Goal: Task Accomplishment & Management: Manage account settings

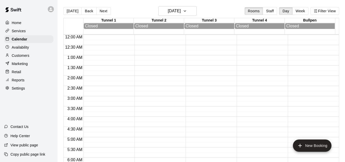
scroll to position [341, 0]
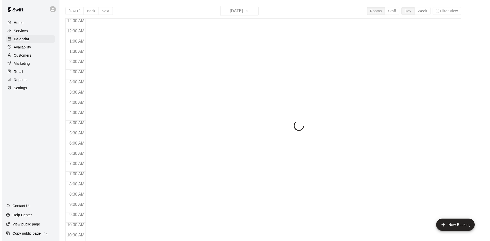
scroll to position [262, 0]
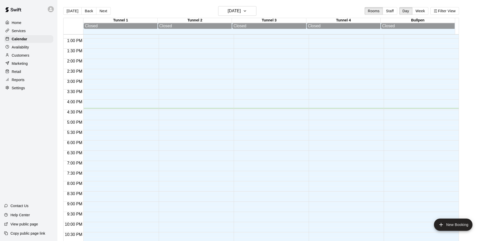
drag, startPoint x: 23, startPoint y: 56, endPoint x: 29, endPoint y: 54, distance: 6.3
click at [23, 56] on p "Customers" at bounding box center [21, 55] width 18 height 5
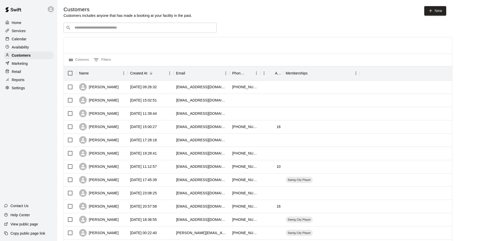
click at [127, 31] on div "​ ​" at bounding box center [140, 28] width 153 height 10
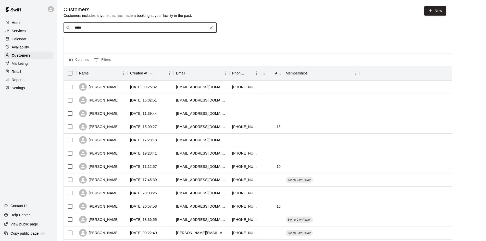
type input "******"
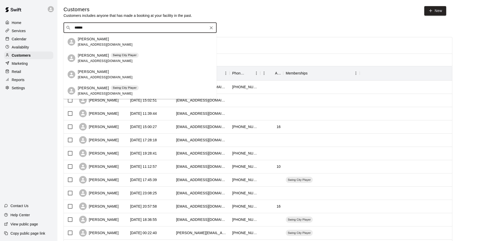
click at [92, 58] on div "[PERSON_NAME] Swing City Player [EMAIL_ADDRESS][DOMAIN_NAME]" at bounding box center [108, 58] width 61 height 11
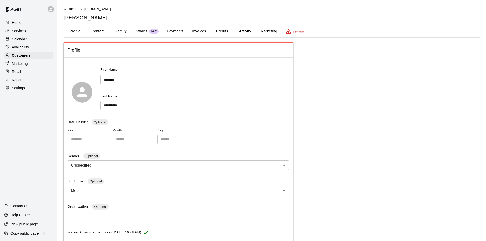
click at [265, 30] on button "Marketing" at bounding box center [269, 31] width 25 height 12
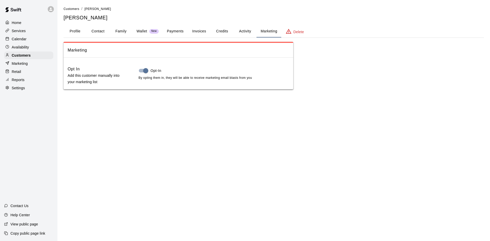
click at [248, 32] on button "Activity" at bounding box center [245, 31] width 23 height 12
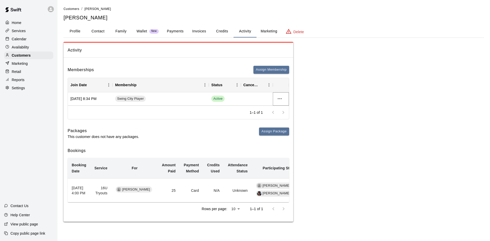
click at [279, 98] on icon "more actions" at bounding box center [280, 99] width 6 height 6
click at [294, 117] on li "Cancel" at bounding box center [289, 118] width 29 height 8
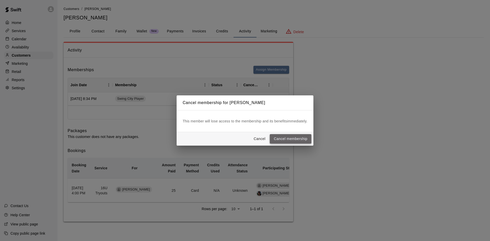
click at [293, 135] on button "Cancel membership" at bounding box center [291, 138] width 42 height 9
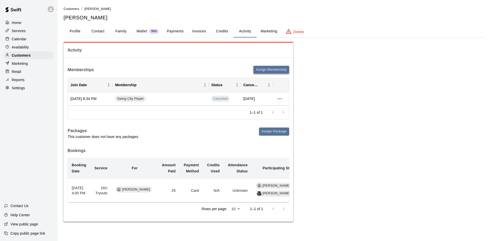
click at [273, 70] on button "Assign Membership" at bounding box center [271, 70] width 36 height 8
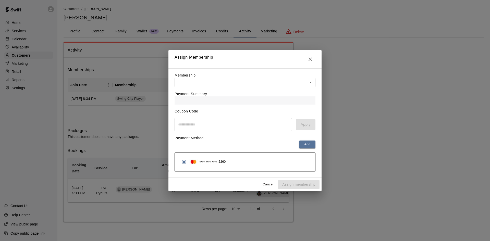
click at [232, 88] on div "Payment Summary" at bounding box center [245, 95] width 141 height 17
click at [229, 82] on body "Home Services Calendar Availability Customers Marketing Retail Reports Settings…" at bounding box center [245, 116] width 490 height 232
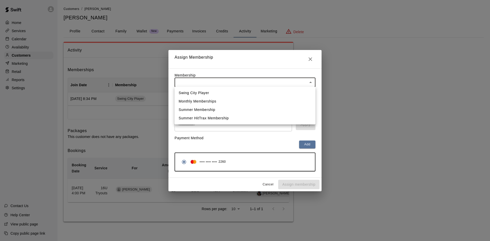
click at [211, 95] on li "Swing City Player" at bounding box center [245, 93] width 141 height 8
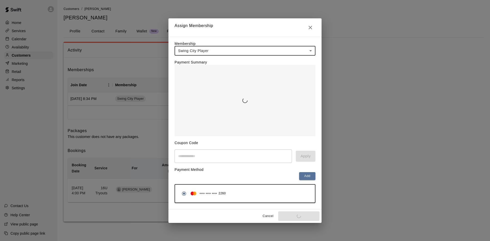
type input "**********"
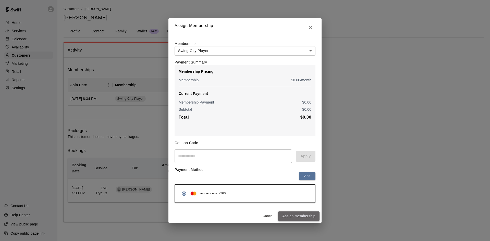
click at [307, 216] on button "Assign membership" at bounding box center [298, 216] width 41 height 9
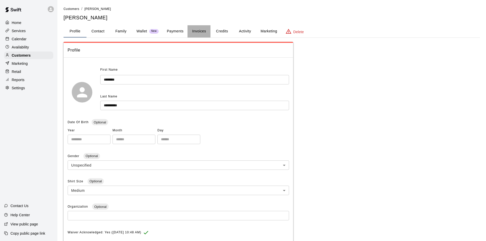
click at [199, 32] on button "Invoices" at bounding box center [199, 31] width 23 height 12
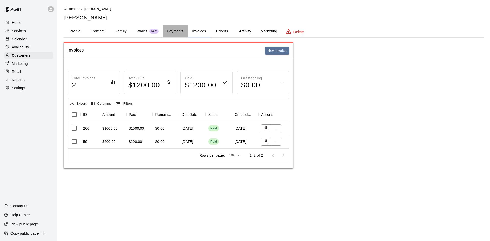
click at [175, 32] on button "Payments" at bounding box center [175, 31] width 25 height 12
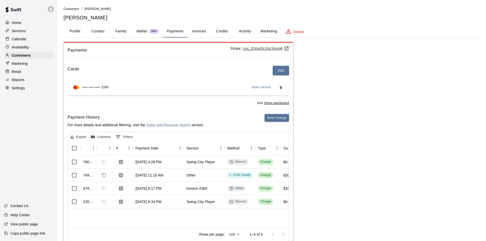
click at [195, 31] on button "Invoices" at bounding box center [199, 31] width 23 height 12
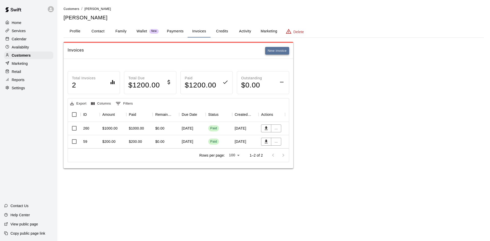
click at [282, 52] on button "New invoice" at bounding box center [277, 51] width 24 height 8
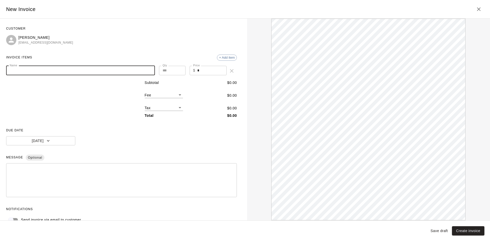
click at [80, 75] on input "Name" at bounding box center [80, 70] width 149 height 9
type input "**********"
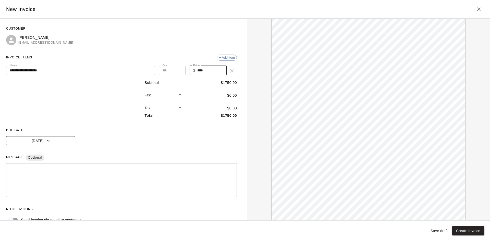
type input "****"
click at [47, 143] on icon "button" at bounding box center [48, 140] width 5 height 5
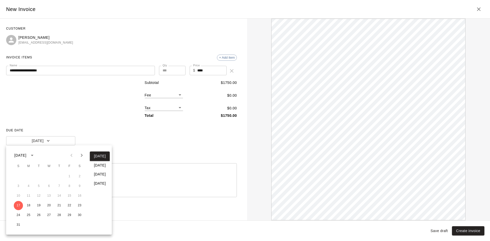
click at [81, 156] on icon "Next month" at bounding box center [82, 155] width 6 height 6
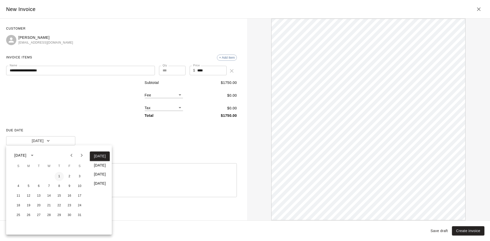
click at [58, 174] on button "1" at bounding box center [59, 176] width 9 height 9
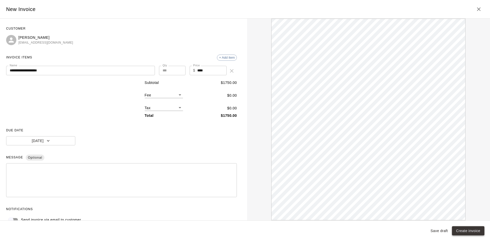
click at [474, 233] on button "Create invoice" at bounding box center [468, 230] width 32 height 9
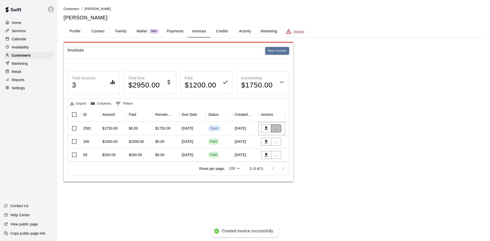
click at [276, 131] on button "..." at bounding box center [276, 129] width 10 height 8
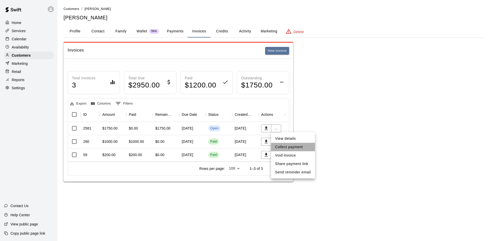
click at [297, 147] on li "Collect payment" at bounding box center [293, 147] width 44 height 8
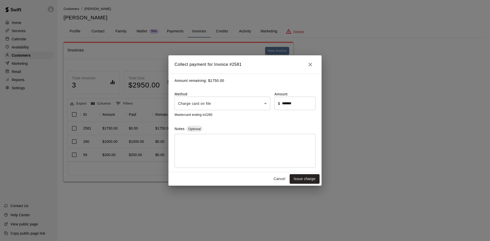
click at [264, 103] on body "Home Services Calendar Availability Customers Marketing Retail Reports Settings…" at bounding box center [245, 96] width 490 height 192
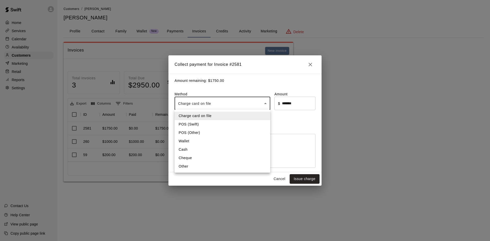
click at [205, 165] on li "Other" at bounding box center [223, 166] width 96 height 8
type input "*****"
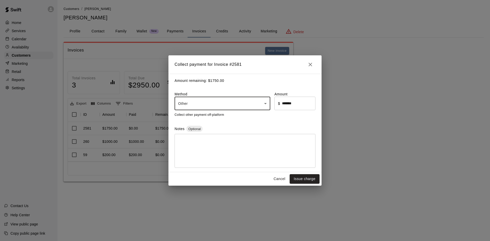
click at [299, 102] on input "*******" at bounding box center [298, 104] width 33 height 14
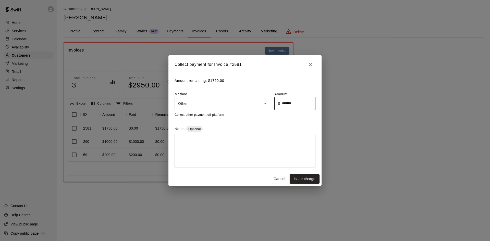
click at [299, 102] on input "*******" at bounding box center [298, 104] width 33 height 14
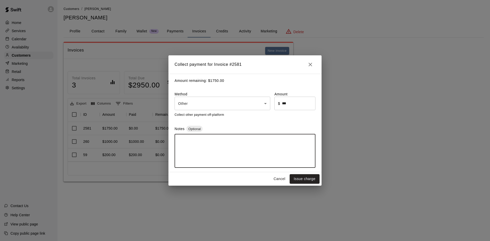
type input "******"
click at [222, 145] on textarea at bounding box center [245, 151] width 134 height 26
type textarea "**********"
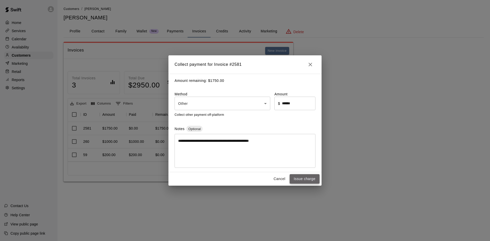
click at [304, 178] on button "Issue charge" at bounding box center [305, 178] width 30 height 9
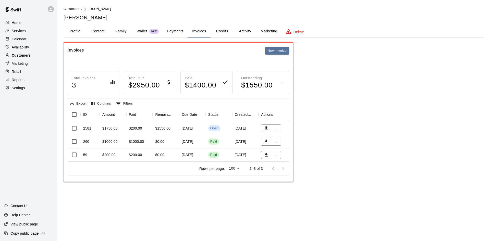
click at [18, 57] on p "Customers" at bounding box center [21, 55] width 19 height 5
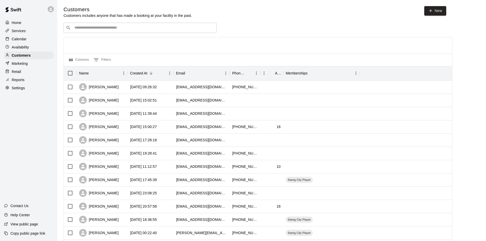
click at [351, 17] on div "Customers Customers includes anyone that has made a booking at your facility in…" at bounding box center [255, 12] width 383 height 12
click at [104, 31] on div "​ ​" at bounding box center [140, 28] width 153 height 10
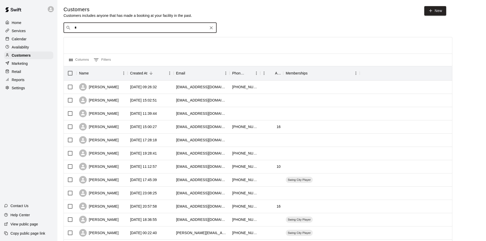
type input "**"
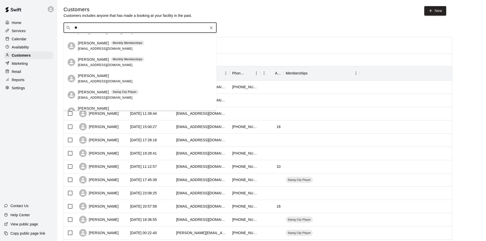
scroll to position [332, 0]
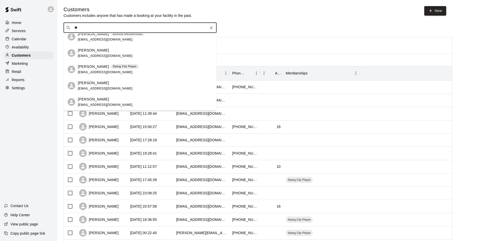
click at [151, 69] on div "EJ Horvath Swing City Player horvath021@gmail.com" at bounding box center [145, 69] width 135 height 11
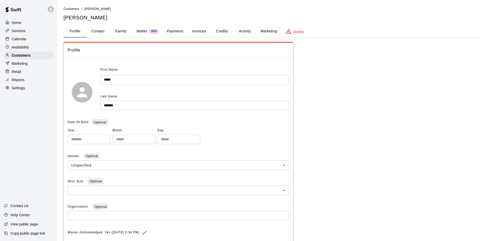
click at [178, 30] on button "Payments" at bounding box center [175, 31] width 25 height 12
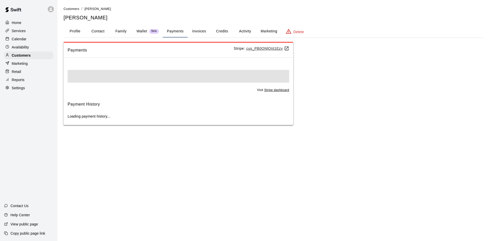
click at [203, 30] on button "Invoices" at bounding box center [199, 31] width 23 height 12
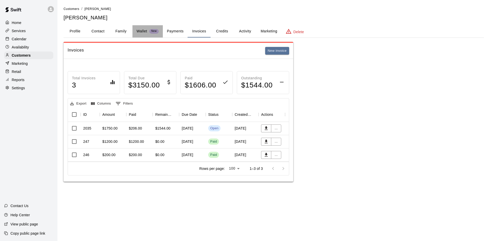
click at [144, 30] on p "Wallet" at bounding box center [142, 31] width 11 height 5
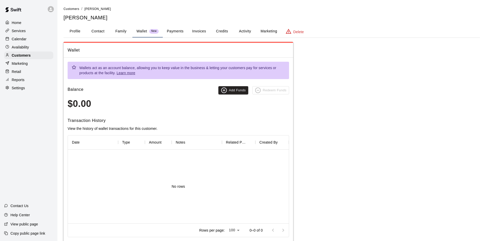
click at [119, 30] on button "Family" at bounding box center [120, 31] width 23 height 12
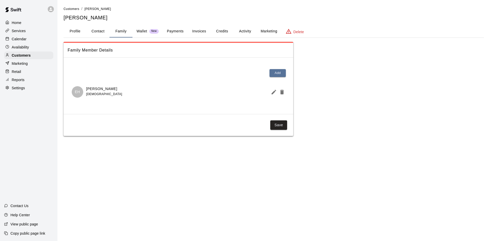
click at [220, 33] on button "Credits" at bounding box center [222, 31] width 23 height 12
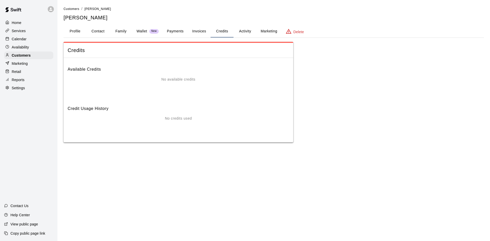
click at [195, 32] on button "Invoices" at bounding box center [199, 31] width 23 height 12
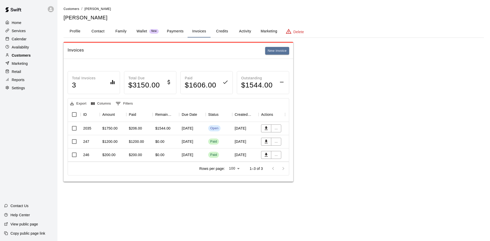
drag, startPoint x: 27, startPoint y: 59, endPoint x: 31, endPoint y: 57, distance: 4.5
click at [27, 58] on p "Customers" at bounding box center [21, 55] width 19 height 5
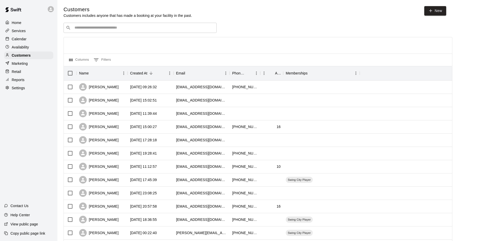
click at [141, 28] on input "Search customers by name or email" at bounding box center [143, 27] width 141 height 5
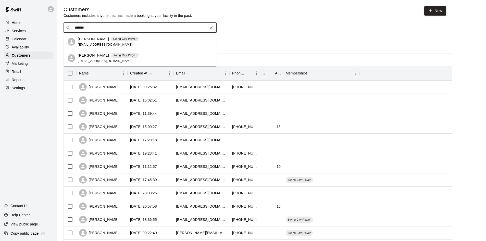
type input "********"
click at [93, 36] on div "[PERSON_NAME] Swing City Player [EMAIL_ADDRESS][DOMAIN_NAME]" at bounding box center [140, 42] width 153 height 16
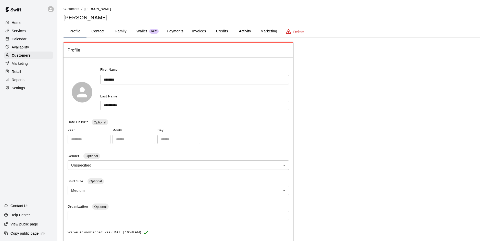
click at [141, 30] on p "Wallet" at bounding box center [142, 31] width 11 height 5
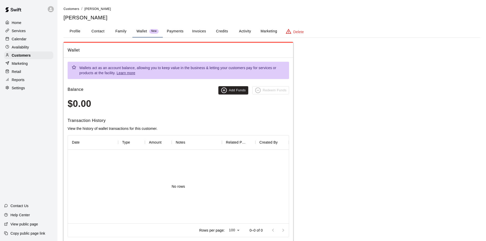
click at [123, 27] on button "Family" at bounding box center [120, 31] width 23 height 12
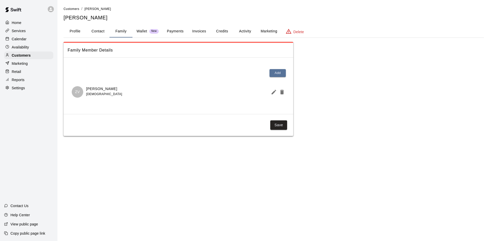
click at [171, 28] on button "Payments" at bounding box center [175, 31] width 25 height 12
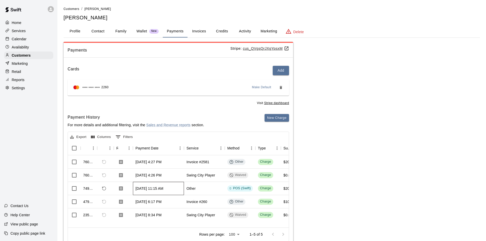
click at [156, 187] on div "Aug 11, 2025, 11:15 AM" at bounding box center [150, 188] width 28 height 5
click at [368, 151] on div "Payments Stripe: cus_QVgsQrJXgYpsxM Cards Add **** **** **** 2260 Make Default …" at bounding box center [272, 145] width 417 height 206
click at [22, 58] on p "Customers" at bounding box center [21, 55] width 19 height 5
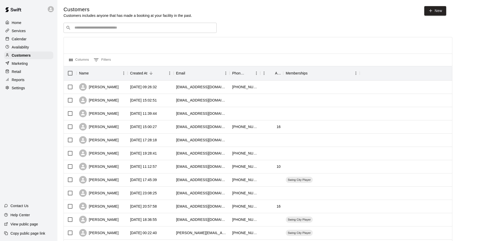
click at [325, 26] on div "​ ​" at bounding box center [258, 28] width 389 height 10
click at [19, 56] on p "Customers" at bounding box center [21, 55] width 19 height 5
click at [90, 31] on div "​ ​" at bounding box center [140, 28] width 153 height 10
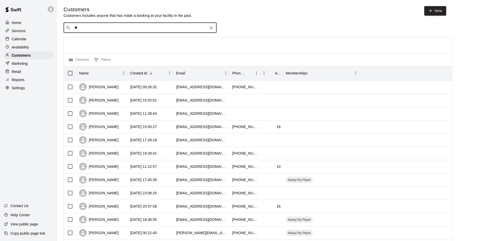
type input "***"
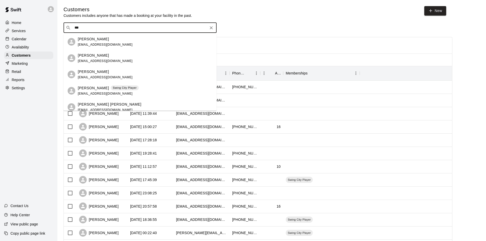
click at [118, 89] on p "Swing City Player" at bounding box center [125, 88] width 24 height 4
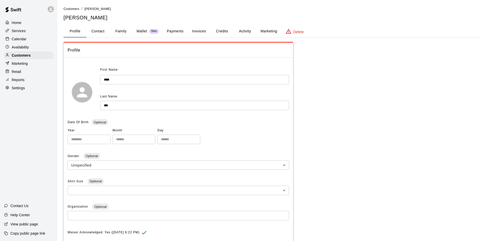
click at [200, 33] on button "Invoices" at bounding box center [199, 31] width 23 height 12
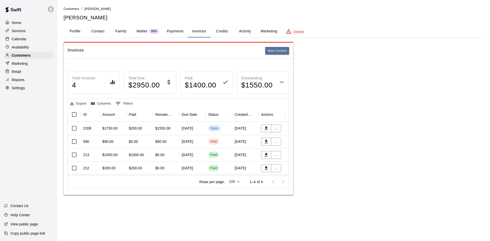
click at [78, 36] on button "Profile" at bounding box center [75, 31] width 23 height 12
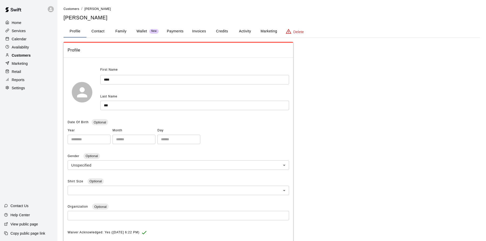
click at [25, 58] on p "Customers" at bounding box center [21, 55] width 19 height 5
